Goal: Task Accomplishment & Management: Manage account settings

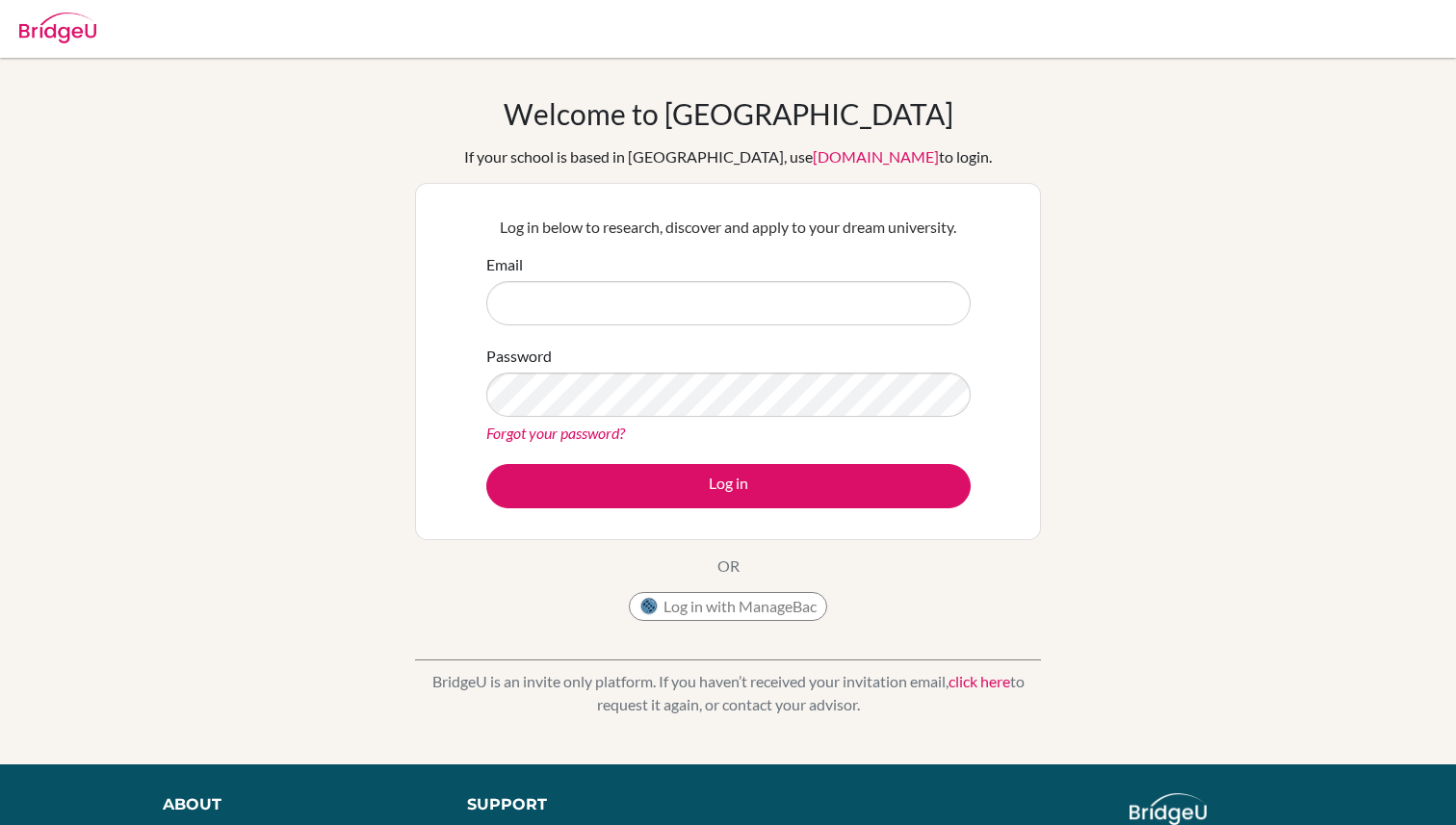
type input "[EMAIL_ADDRESS][DOMAIN_NAME]"
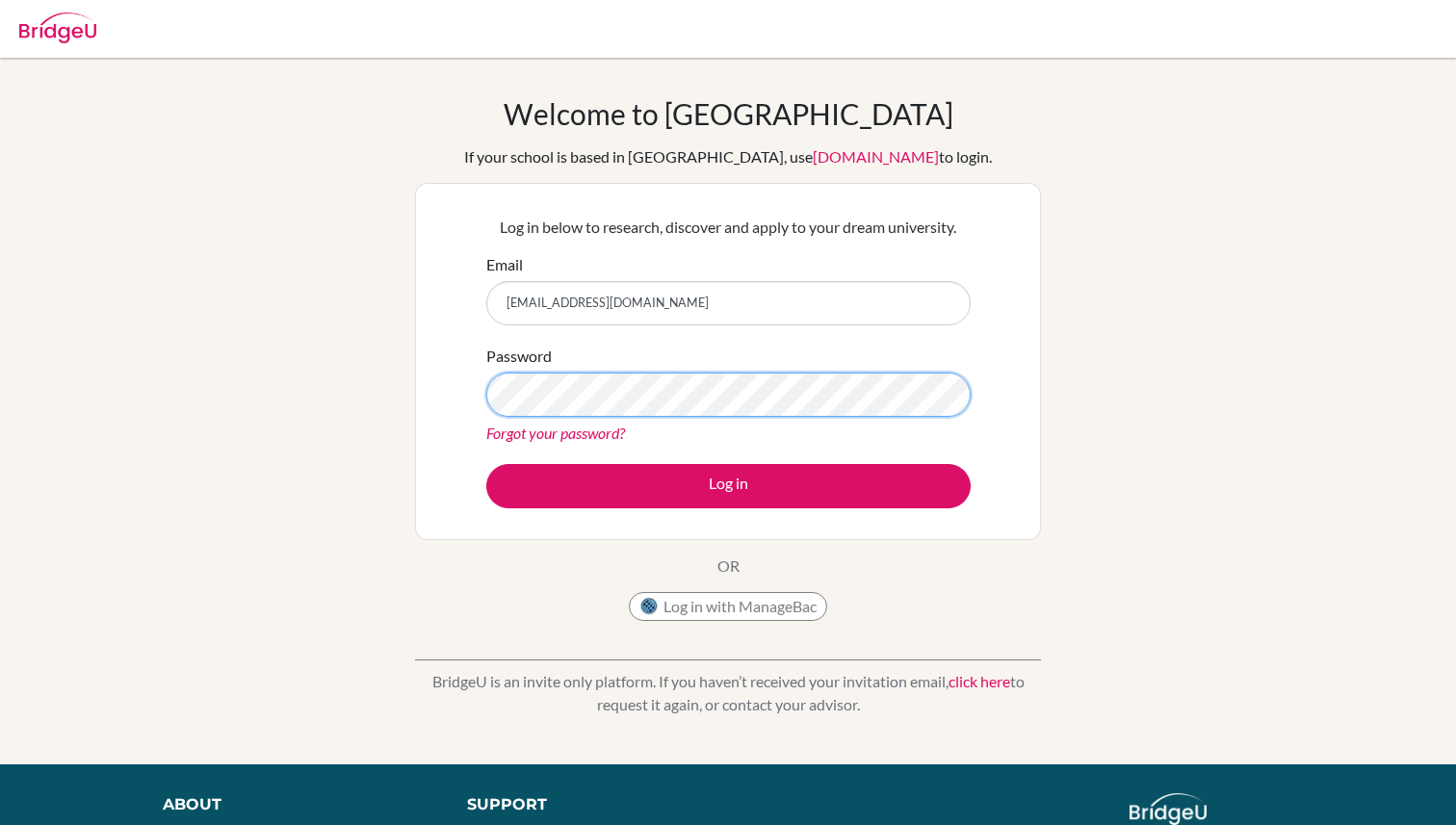
click at [486, 464] on button "Log in" at bounding box center [728, 486] width 484 height 45
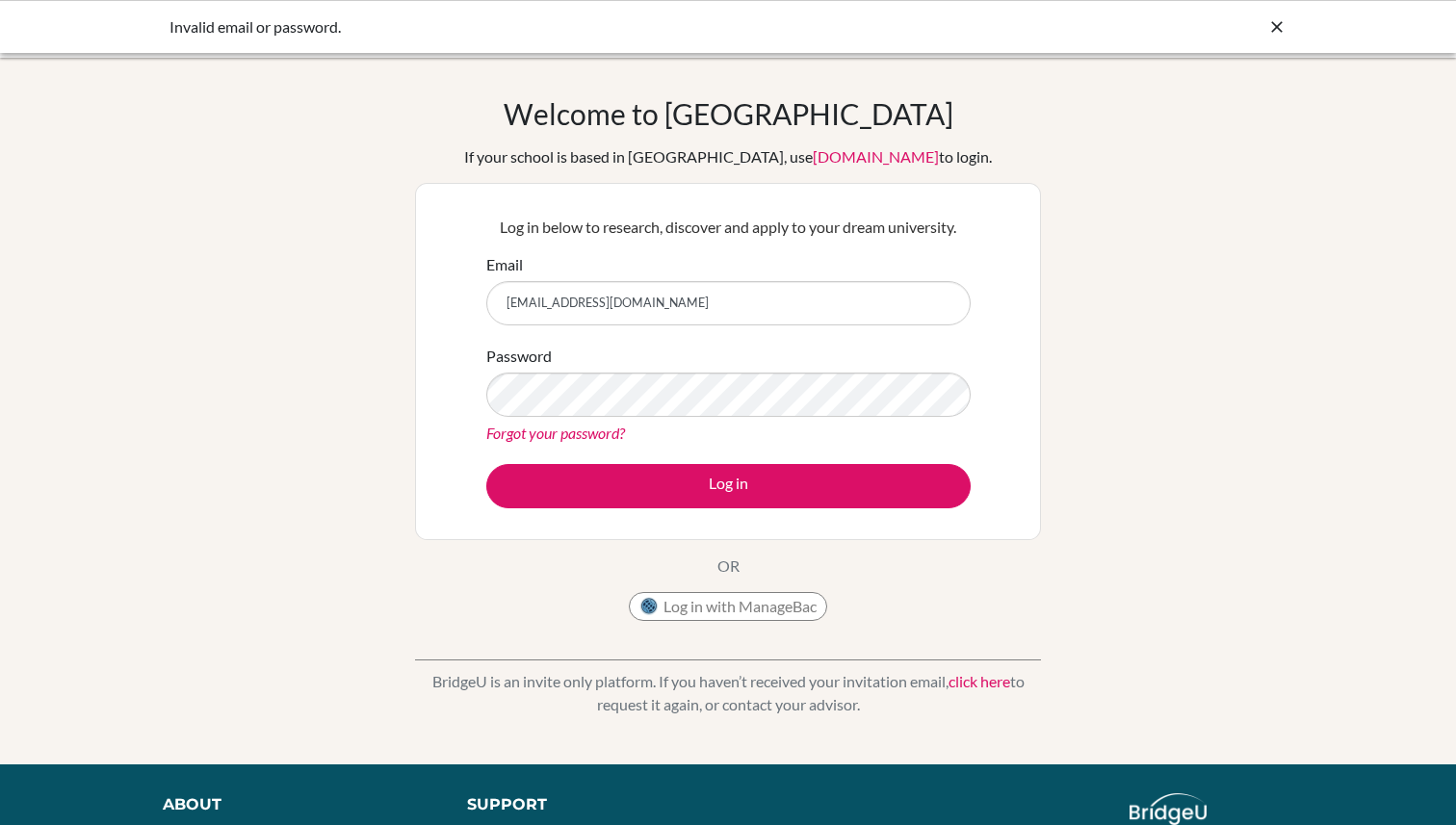
type input "[EMAIL_ADDRESS][DOMAIN_NAME]"
click at [486, 464] on button "Log in" at bounding box center [728, 486] width 484 height 45
drag, startPoint x: 582, startPoint y: 298, endPoint x: 452, endPoint y: 291, distance: 130.2
click at [453, 292] on div "Log in below to research, discover and apply to your dream university. Email [E…" at bounding box center [728, 361] width 626 height 358
type input "[EMAIL_ADDRESS][DOMAIN_NAME]"
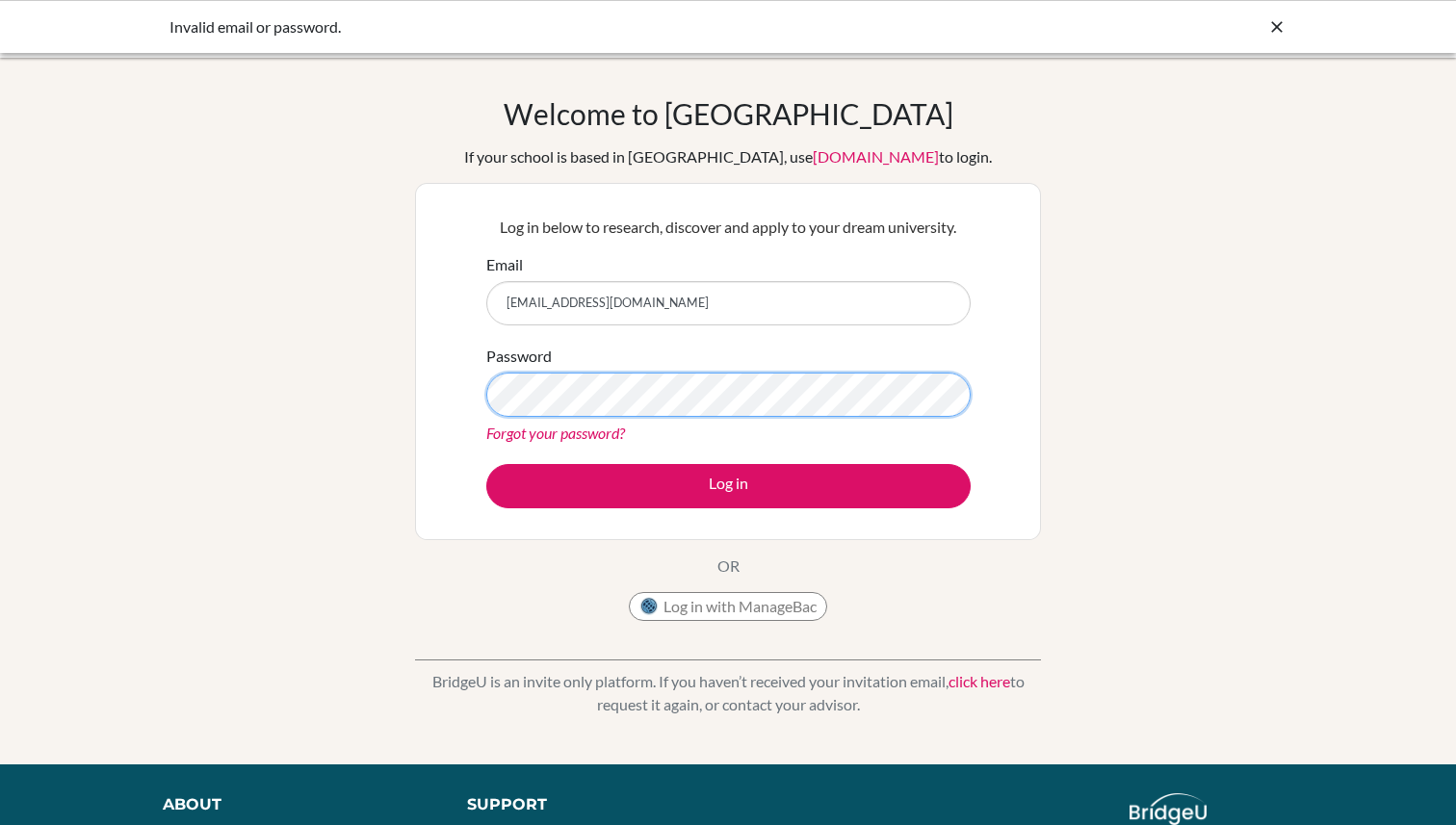
click at [486, 464] on button "Log in" at bounding box center [728, 486] width 484 height 45
